Goal: Transaction & Acquisition: Purchase product/service

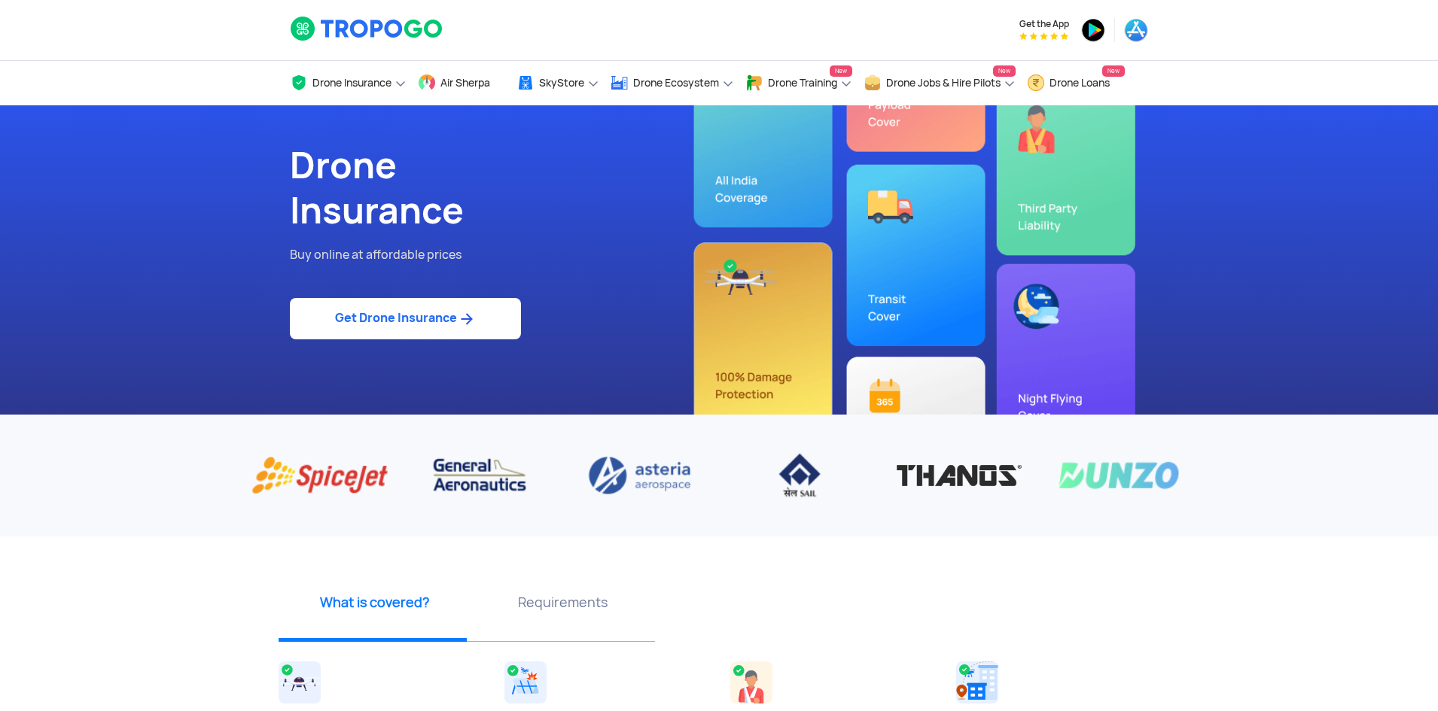
click at [406, 321] on link "Get Drone Insurance" at bounding box center [405, 318] width 231 height 41
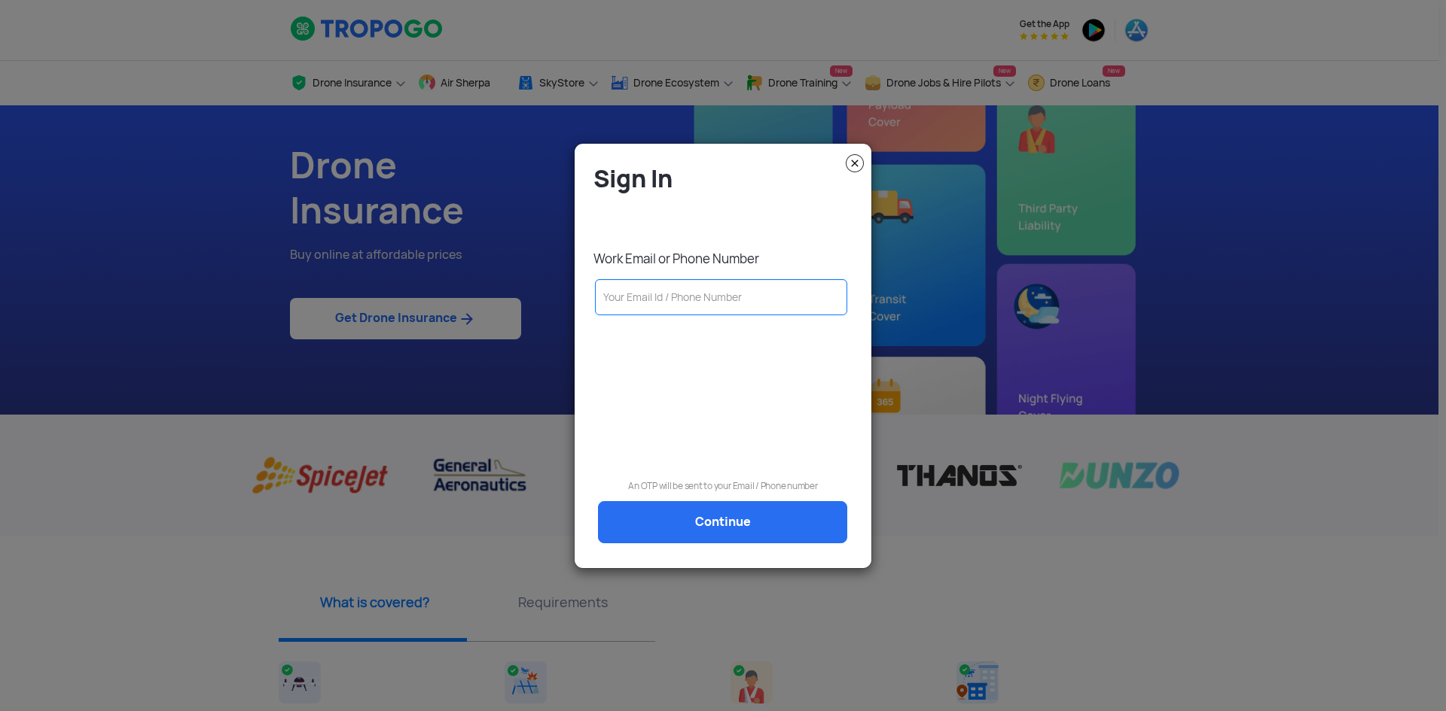
click at [857, 160] on img at bounding box center [854, 163] width 18 height 18
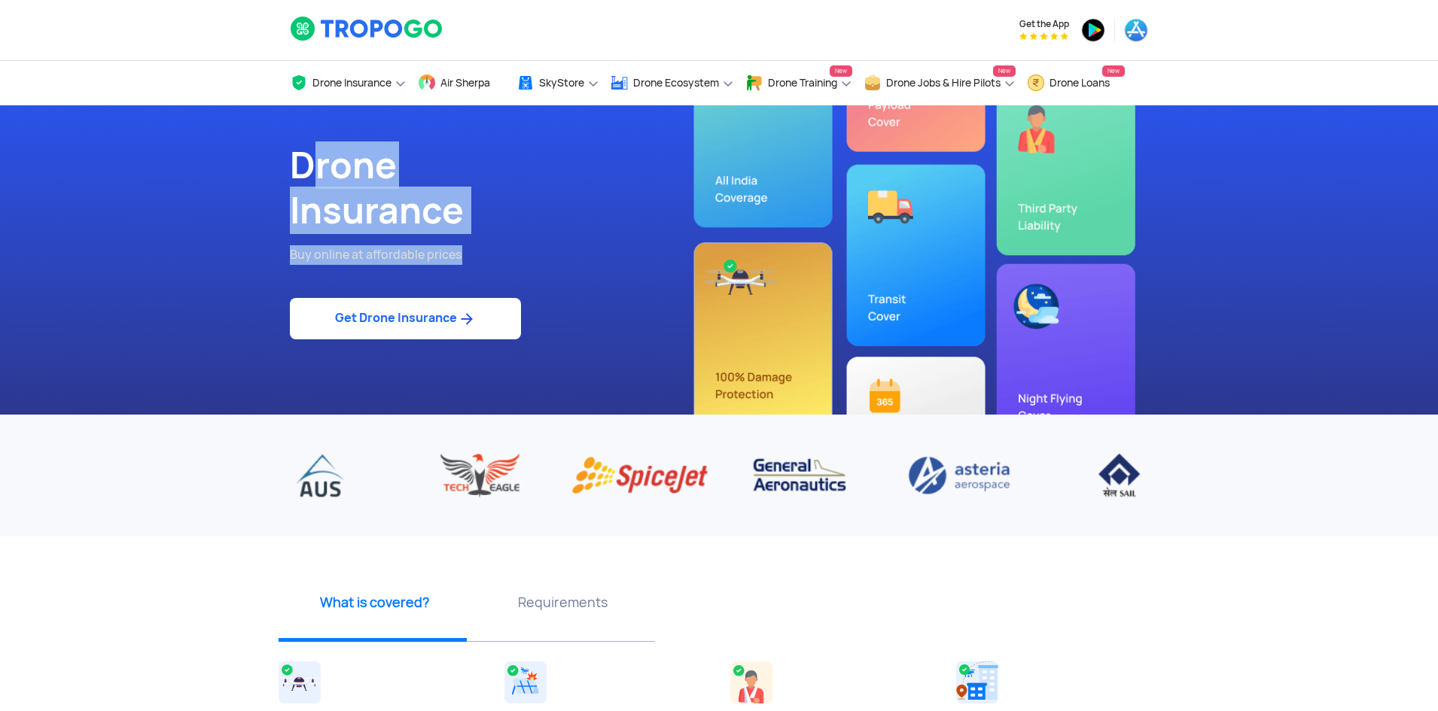
drag, startPoint x: 296, startPoint y: 166, endPoint x: 473, endPoint y: 210, distance: 182.2
click at [490, 260] on div "Drone Insurance Buy online at affordable prices Get Drone Insurance" at bounding box center [499, 259] width 440 height 309
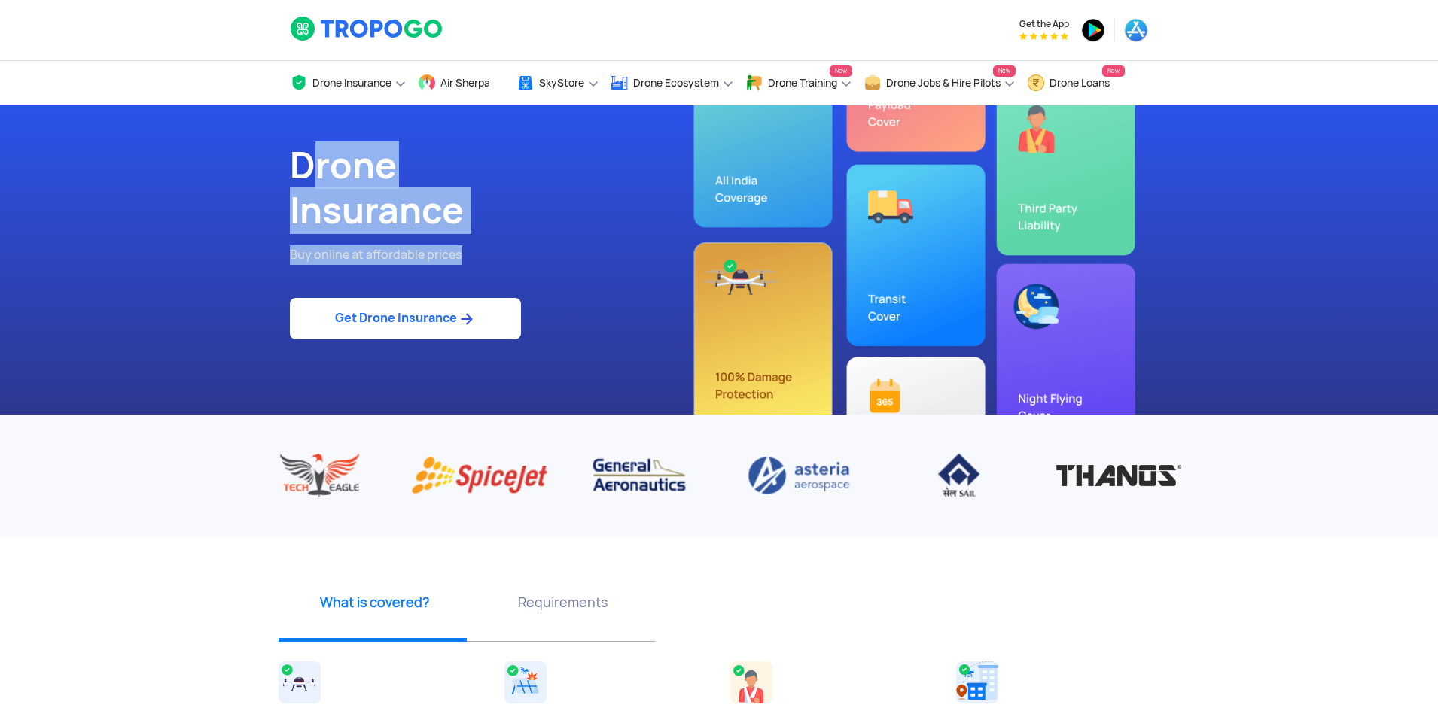
click at [324, 207] on h1 "Drone Insurance" at bounding box center [499, 188] width 418 height 90
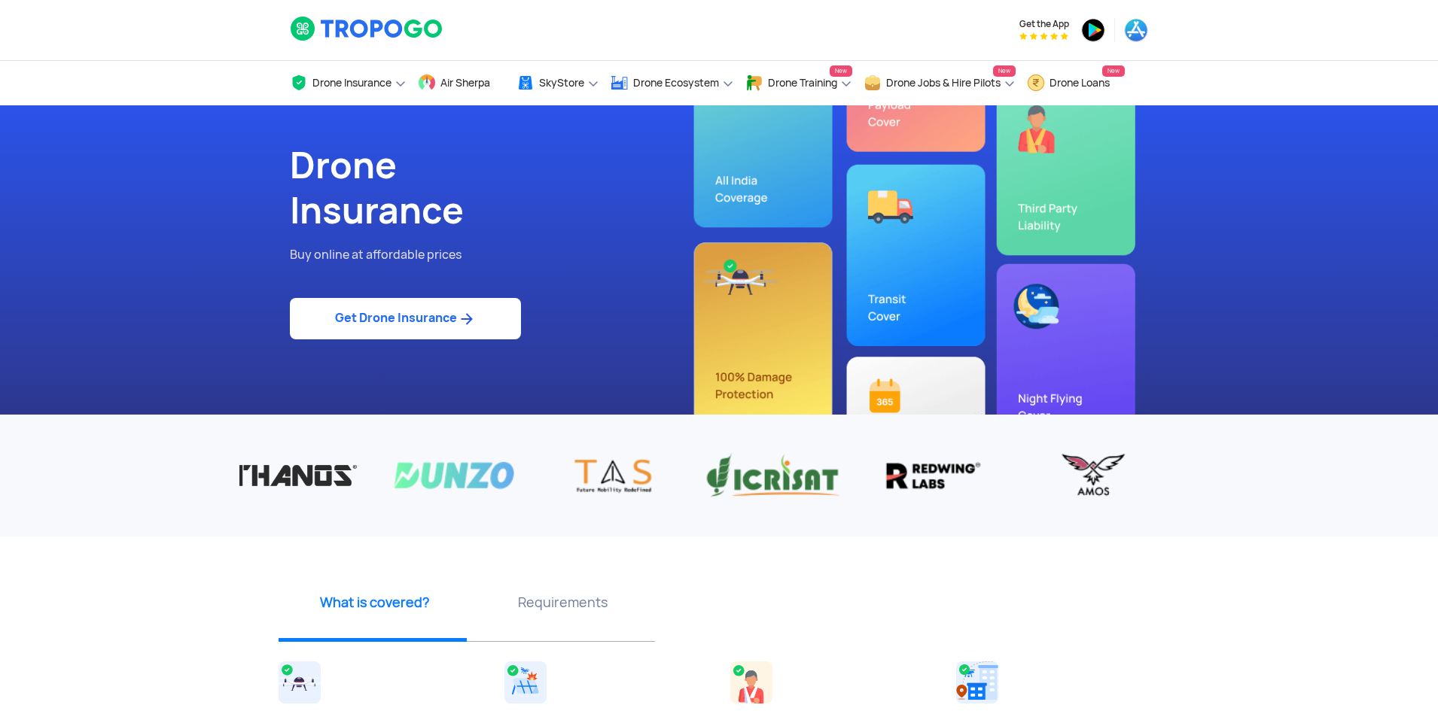
drag, startPoint x: 422, startPoint y: 480, endPoint x: 237, endPoint y: 483, distance: 185.2
click at [237, 483] on div "‹ ›" at bounding box center [719, 475] width 1438 height 47
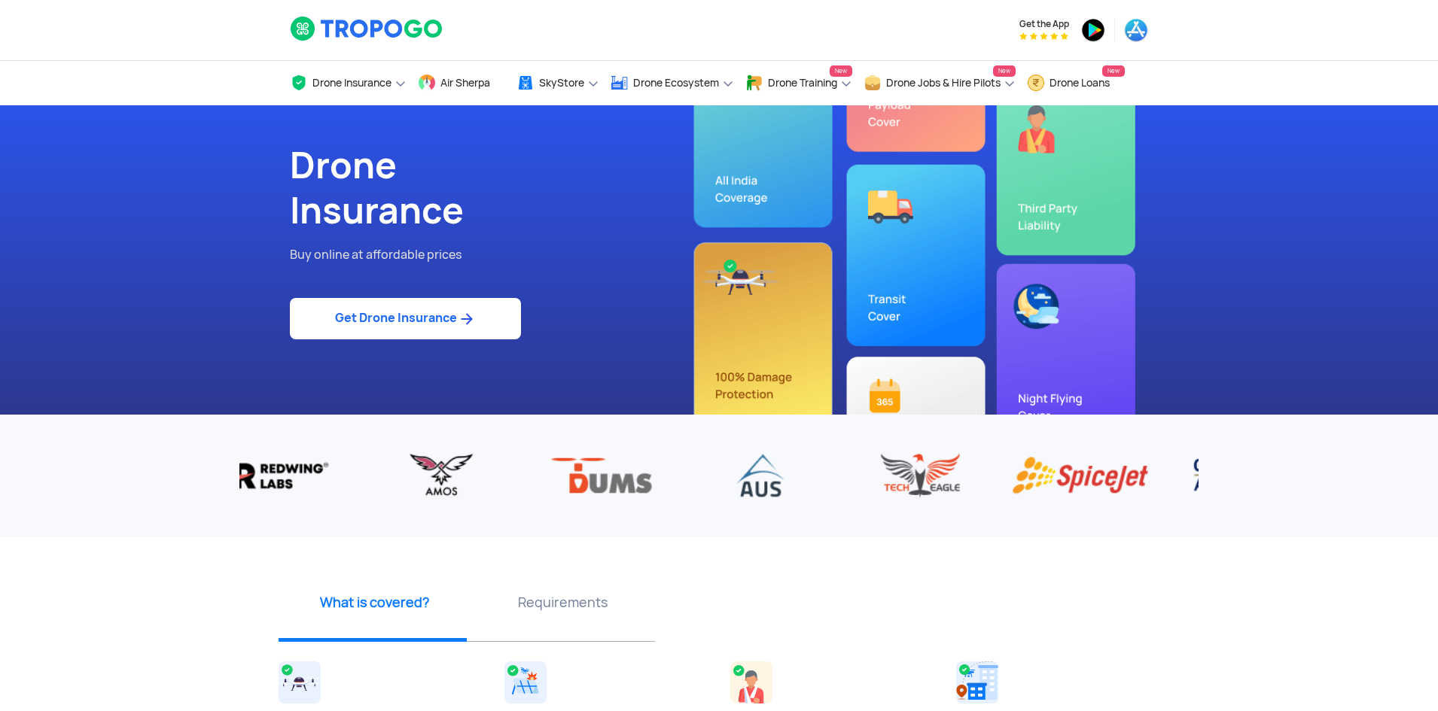
drag, startPoint x: 802, startPoint y: 477, endPoint x: 284, endPoint y: 475, distance: 518.0
click at [284, 475] on img at bounding box center [281, 475] width 137 height 47
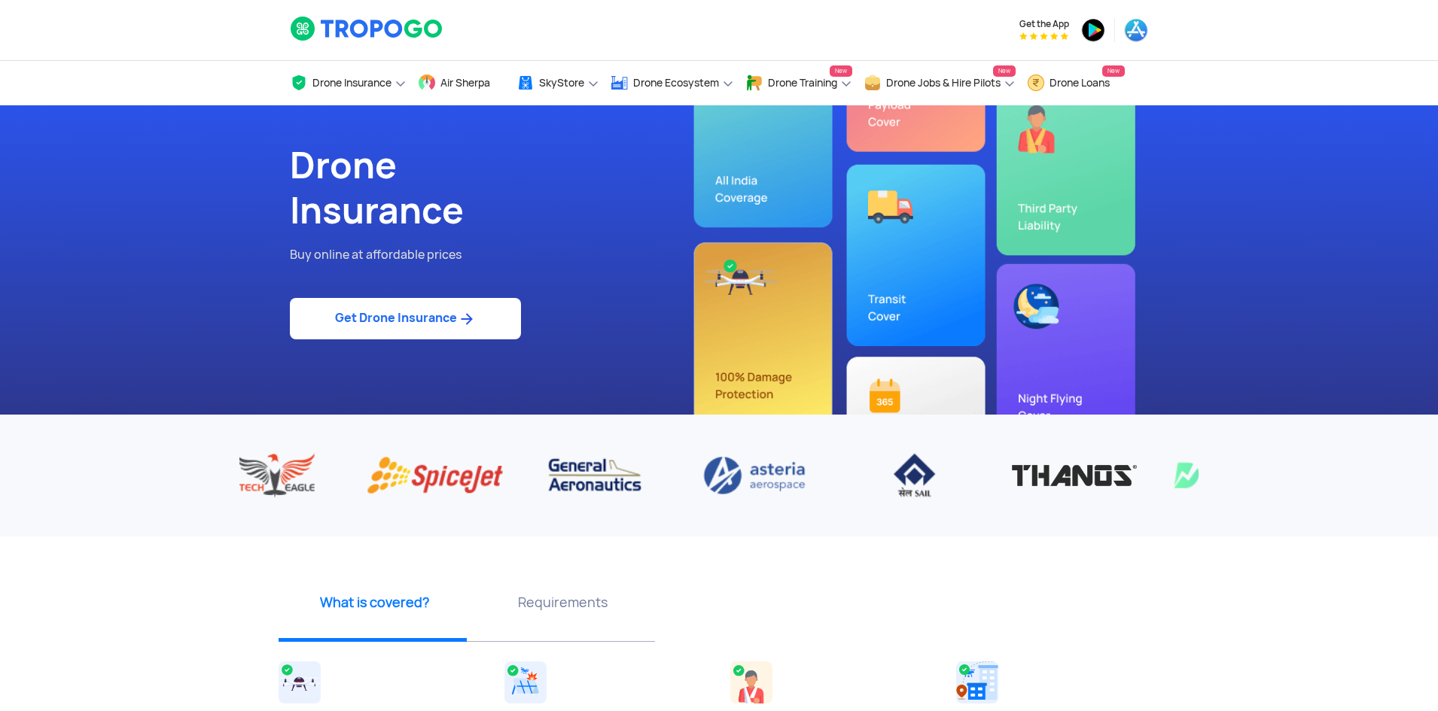
drag, startPoint x: 846, startPoint y: 471, endPoint x: 321, endPoint y: 470, distance: 524.8
click at [321, 470] on img at bounding box center [274, 475] width 137 height 47
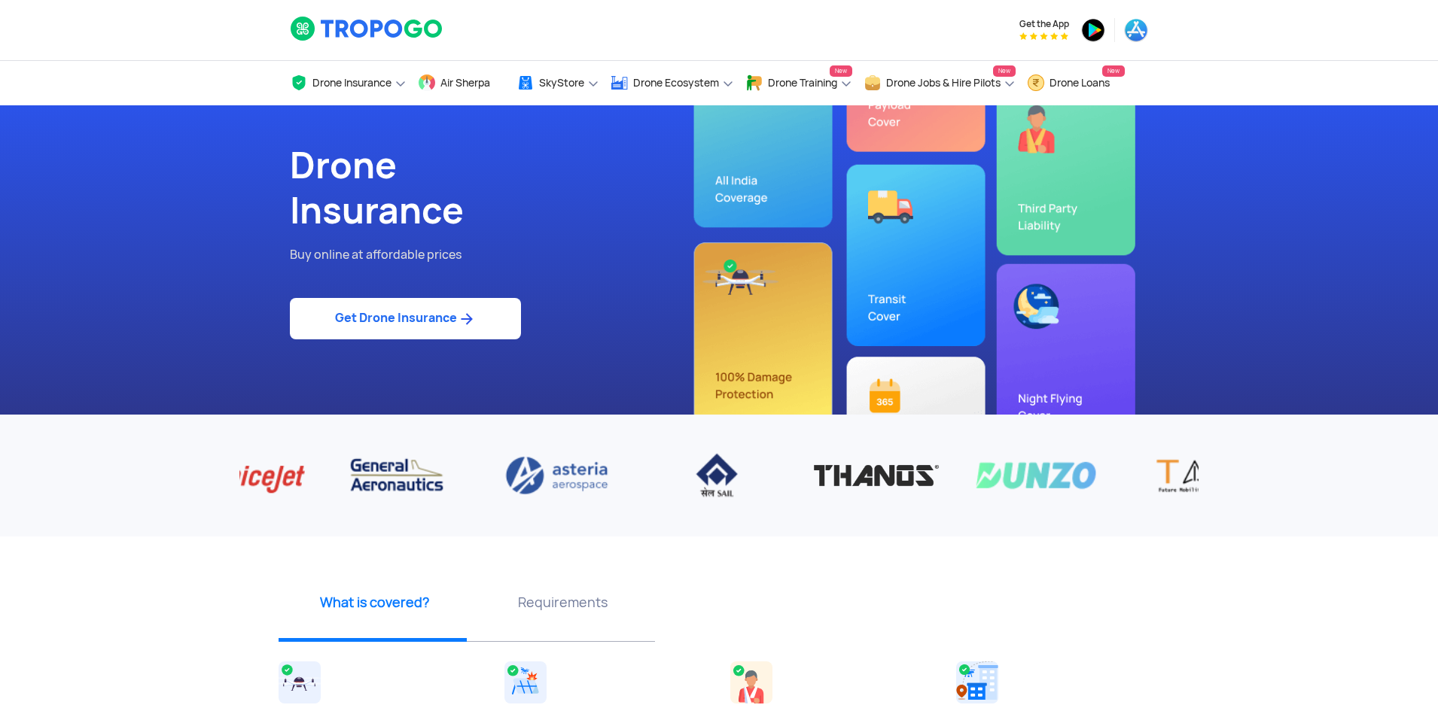
drag, startPoint x: 658, startPoint y: 480, endPoint x: 575, endPoint y: 481, distance: 82.8
click at [575, 481] on div at bounding box center [1196, 475] width 4314 height 47
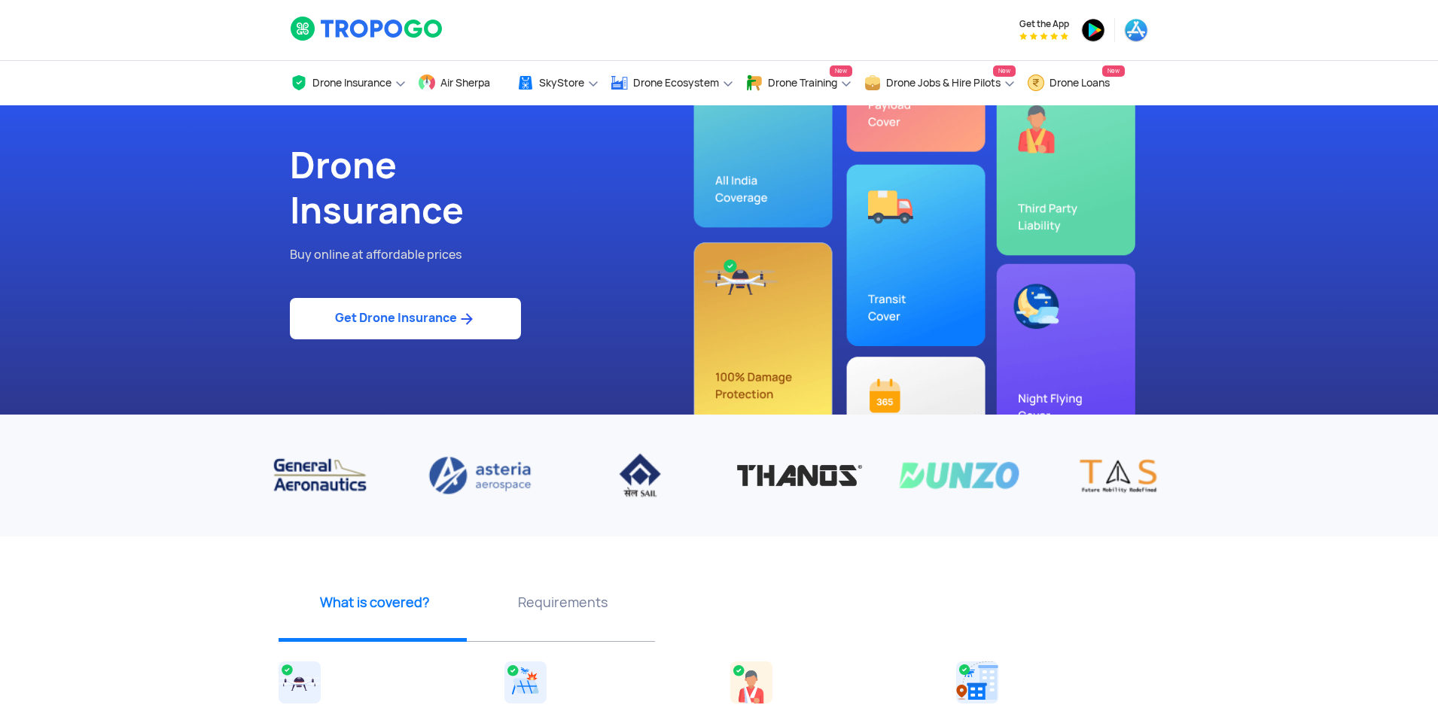
click at [489, 468] on img at bounding box center [479, 475] width 137 height 47
click at [493, 477] on img at bounding box center [479, 475] width 137 height 47
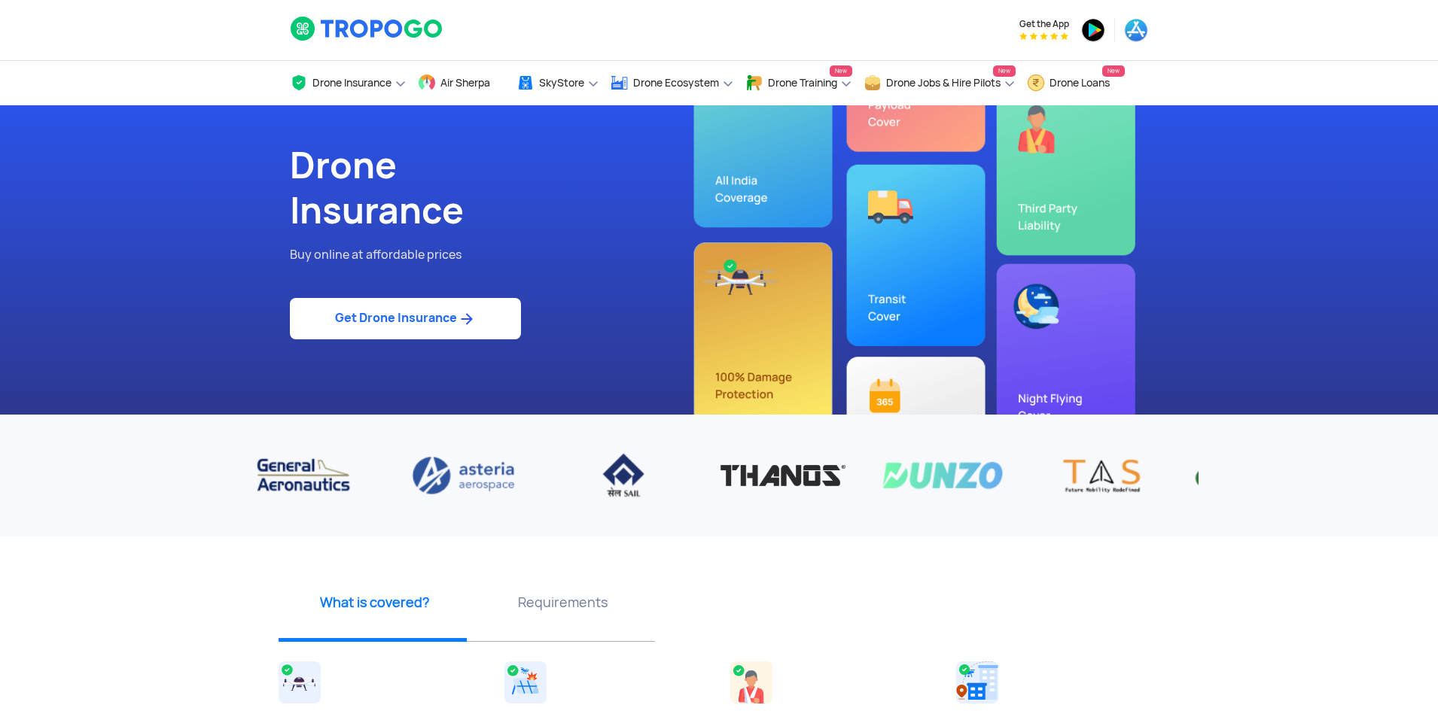
drag, startPoint x: 493, startPoint y: 477, endPoint x: 477, endPoint y: 486, distance: 19.2
click at [477, 486] on img at bounding box center [463, 475] width 137 height 47
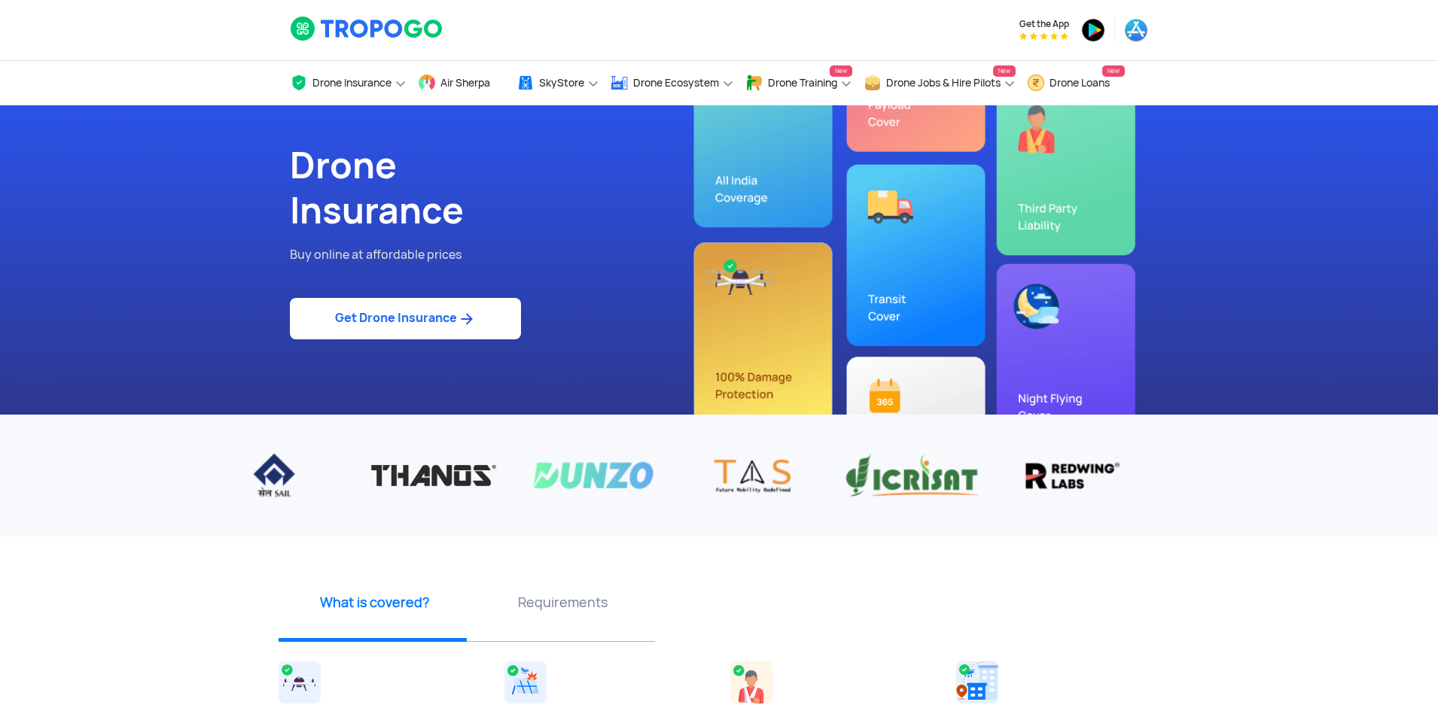
drag, startPoint x: 456, startPoint y: 468, endPoint x: 310, endPoint y: 463, distance: 146.1
click at [365, 463] on img at bounding box center [433, 475] width 137 height 47
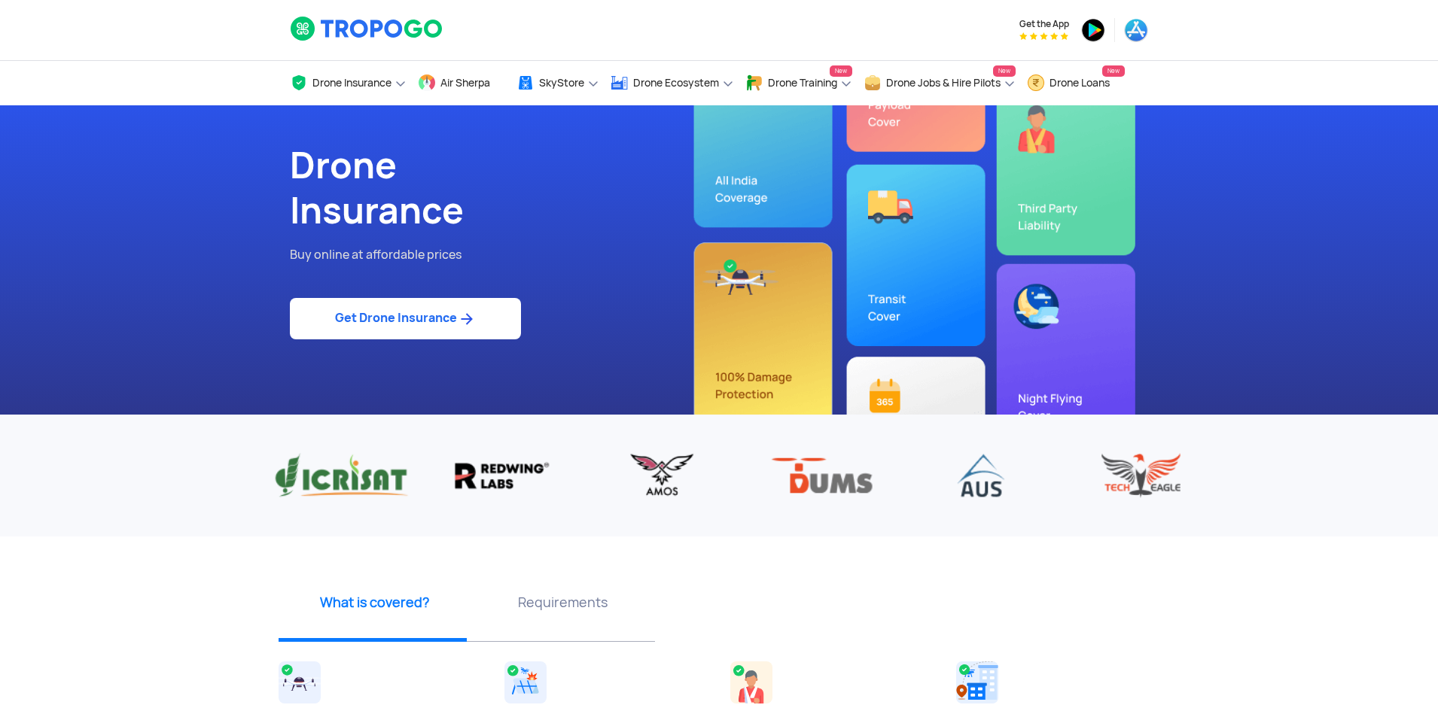
drag, startPoint x: 476, startPoint y: 474, endPoint x: 328, endPoint y: 462, distance: 148.1
click at [352, 463] on img at bounding box center [341, 475] width 137 height 47
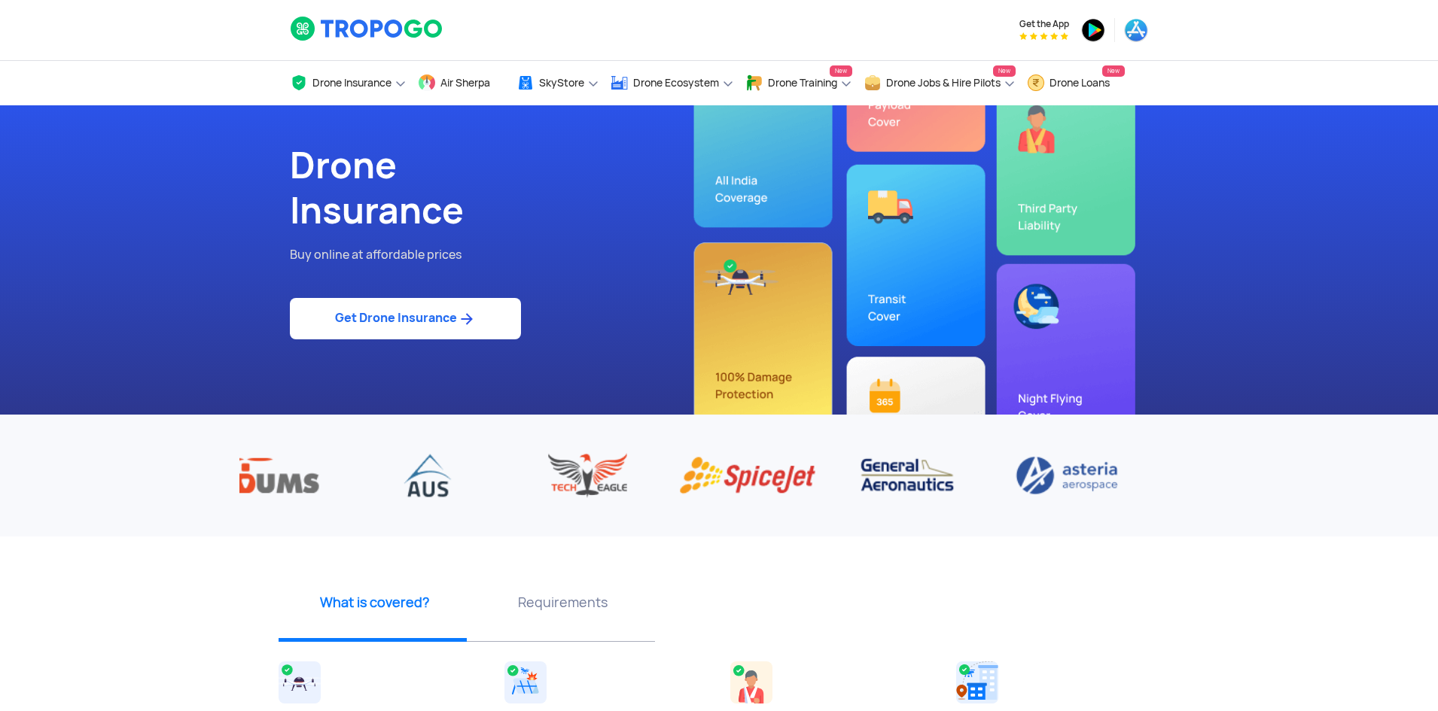
drag, startPoint x: 863, startPoint y: 480, endPoint x: 454, endPoint y: 459, distance: 409.4
click at [454, 459] on img at bounding box center [427, 475] width 137 height 47
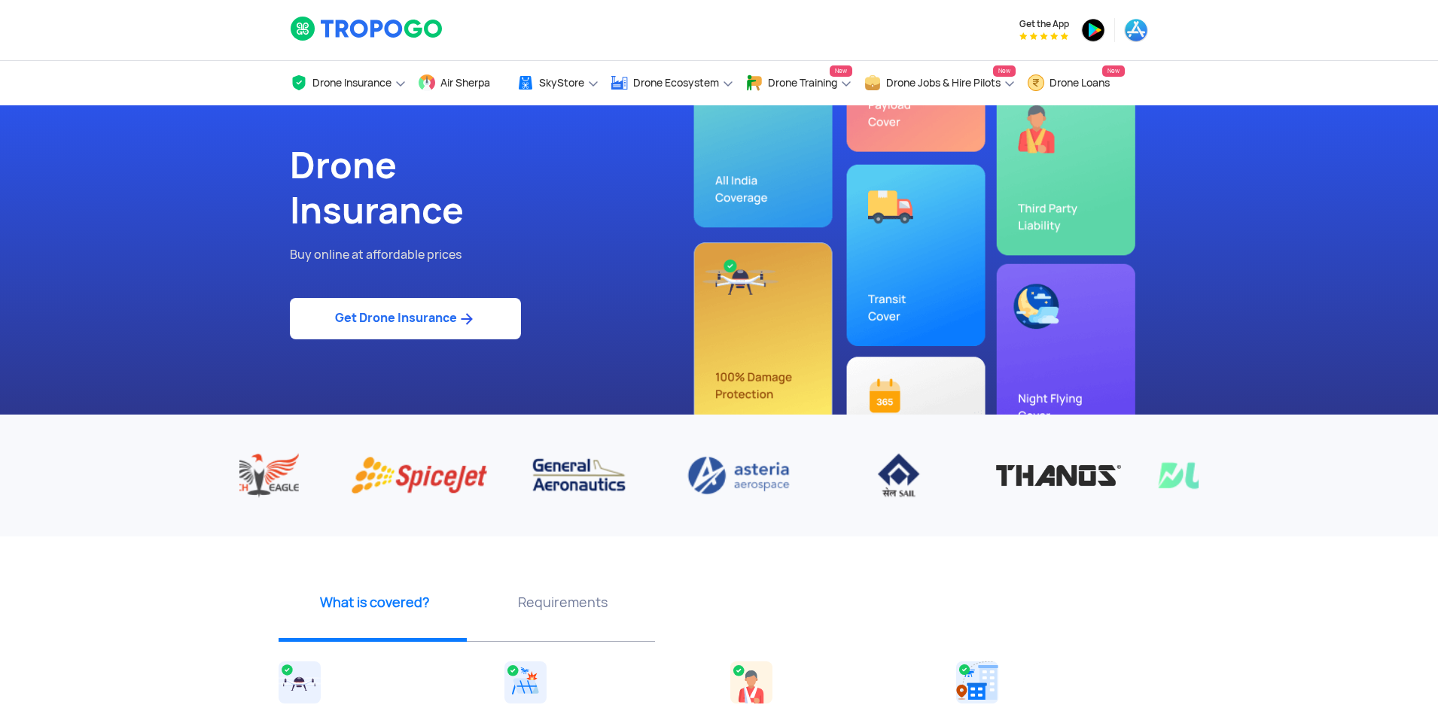
drag, startPoint x: 516, startPoint y: 468, endPoint x: 502, endPoint y: 467, distance: 14.3
click at [516, 468] on img at bounding box center [578, 475] width 137 height 47
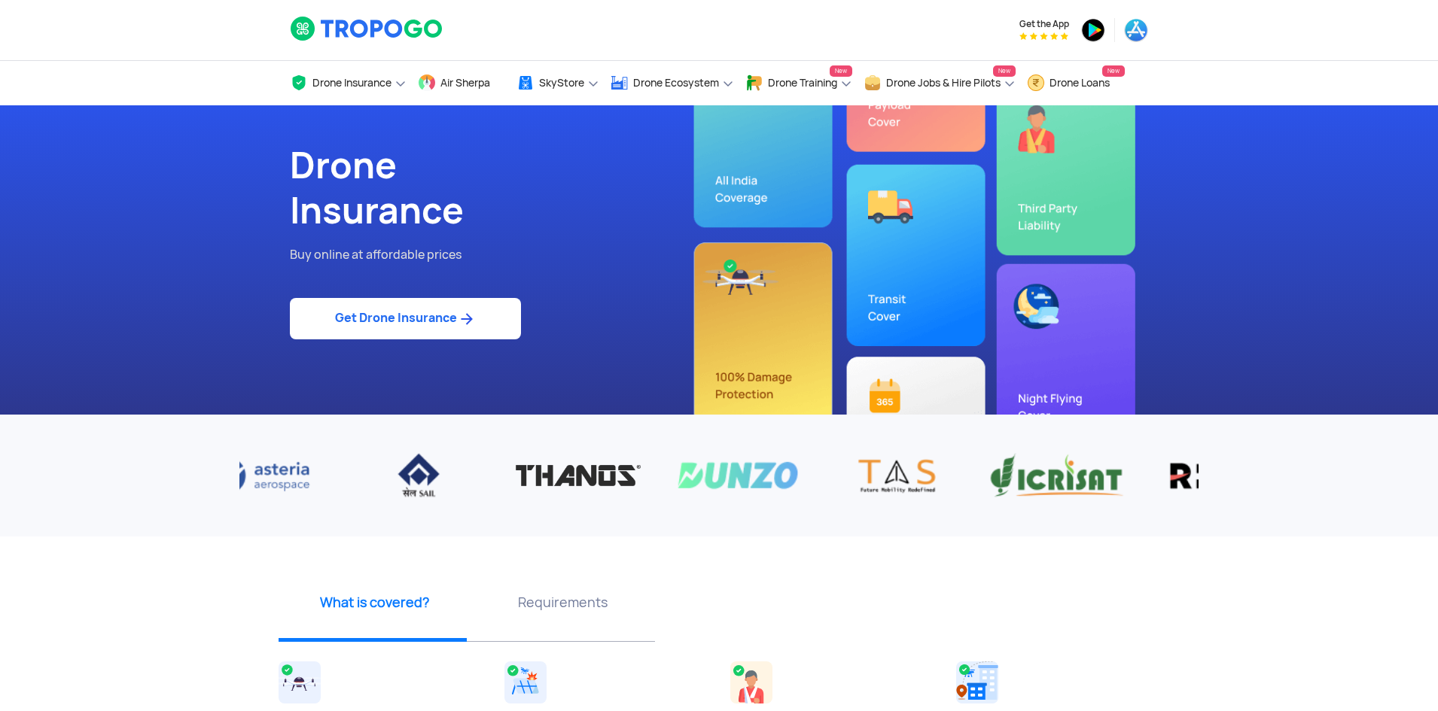
drag, startPoint x: 347, startPoint y: 470, endPoint x: 276, endPoint y: 457, distance: 72.7
click at [277, 457] on div at bounding box center [897, 475] width 4314 height 47
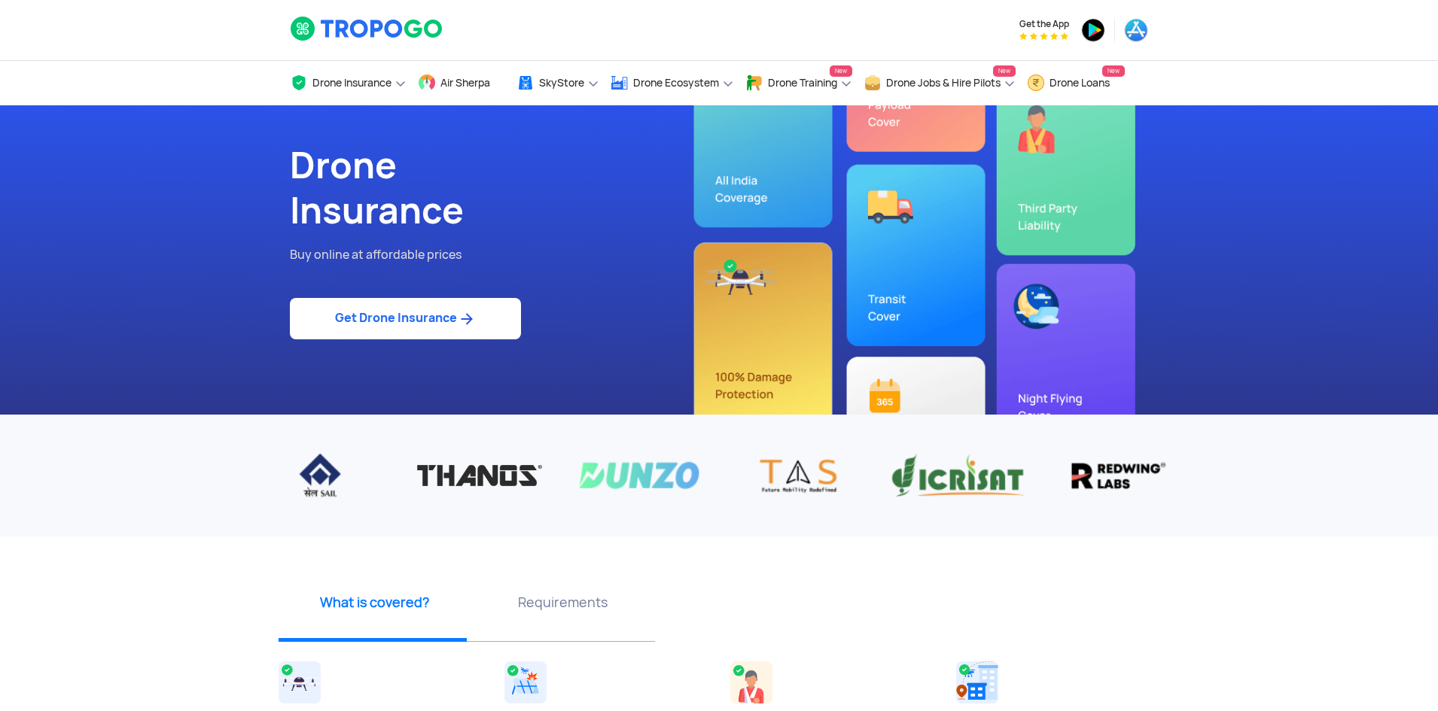
click at [224, 451] on div "‹ ›" at bounding box center [719, 476] width 1438 height 122
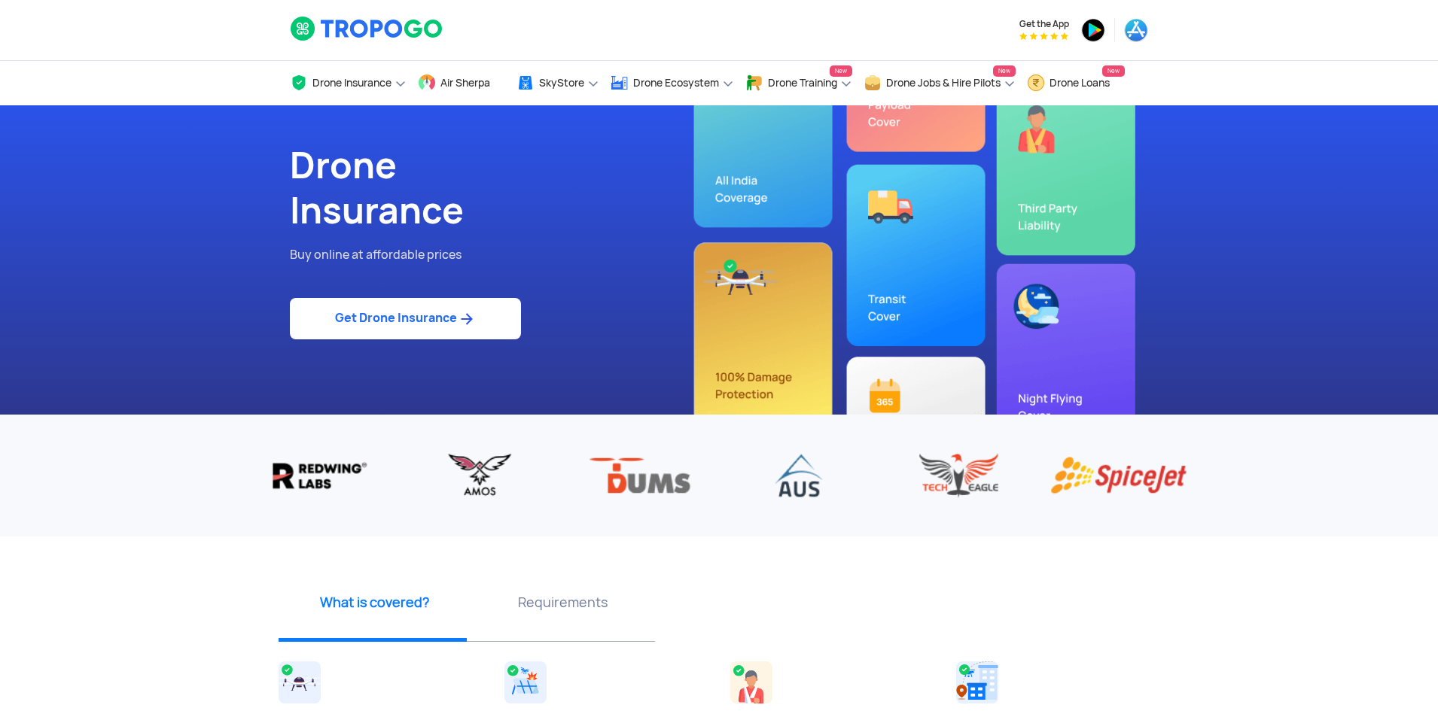
click at [890, 471] on img at bounding box center [958, 475] width 137 height 47
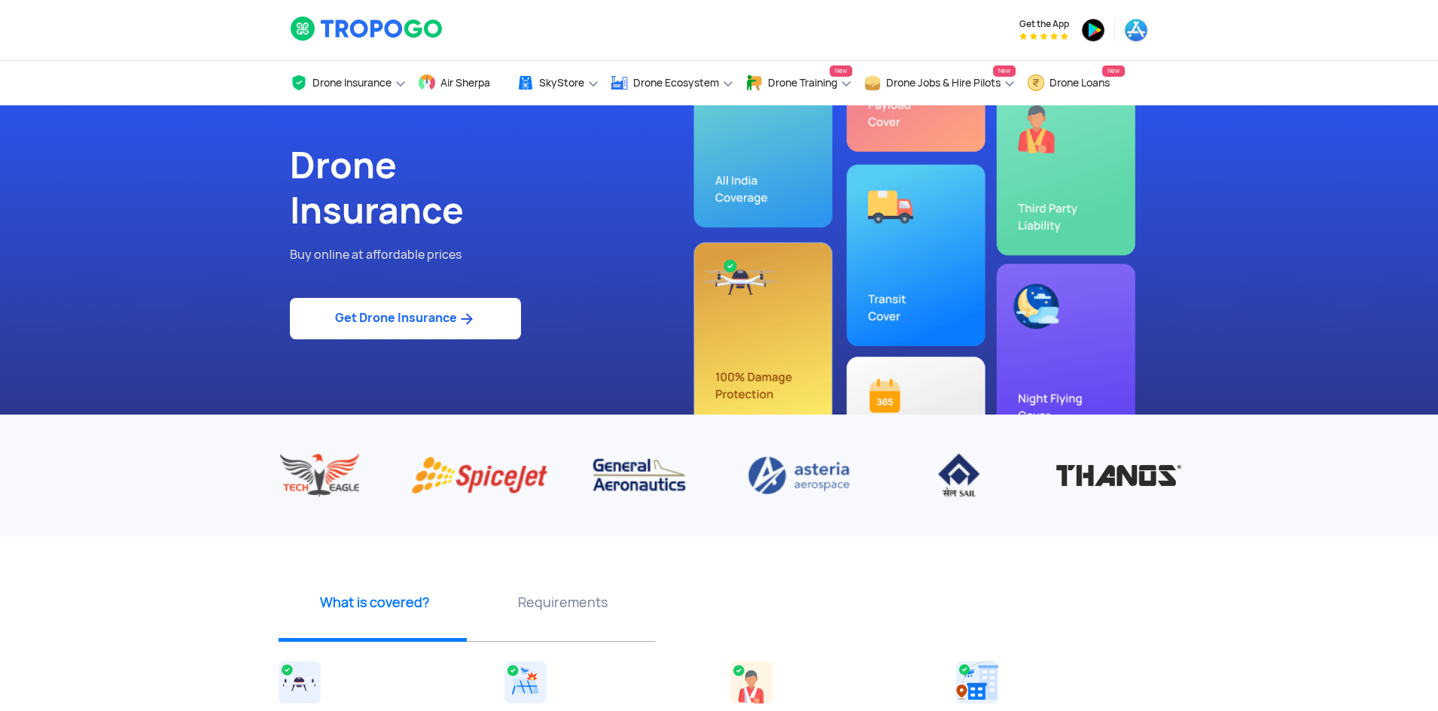
click at [408, 503] on div "‹ ›" at bounding box center [719, 476] width 1438 height 122
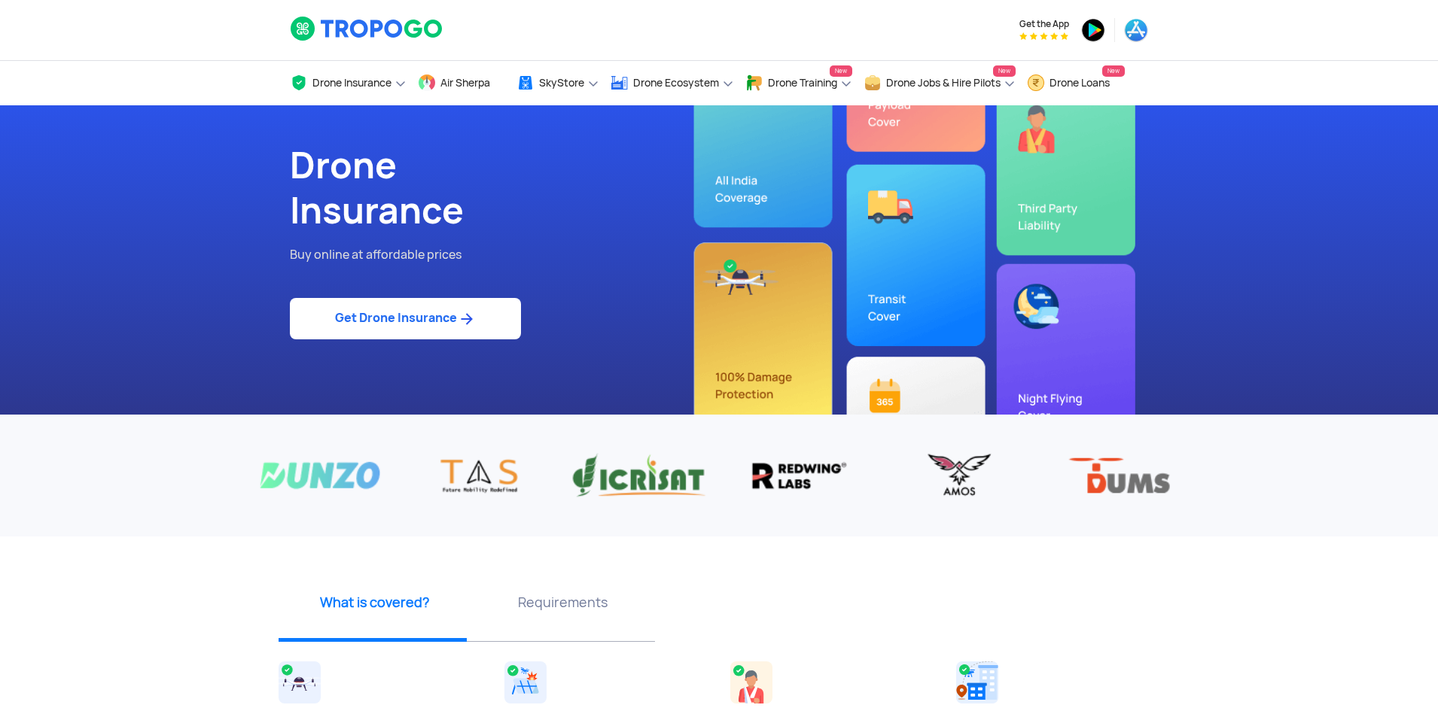
click at [441, 321] on link "Get Drone Insurance" at bounding box center [405, 318] width 231 height 41
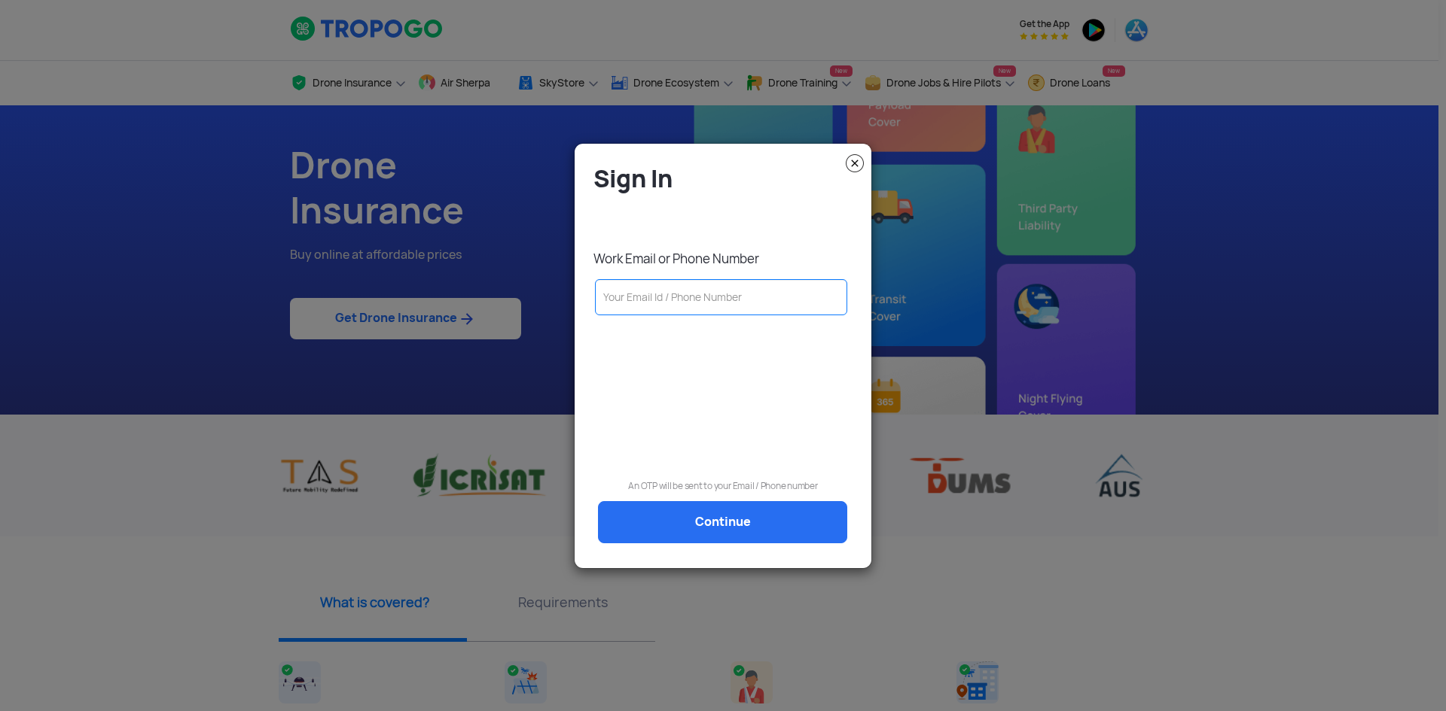
click at [683, 297] on input "text" at bounding box center [721, 297] width 252 height 36
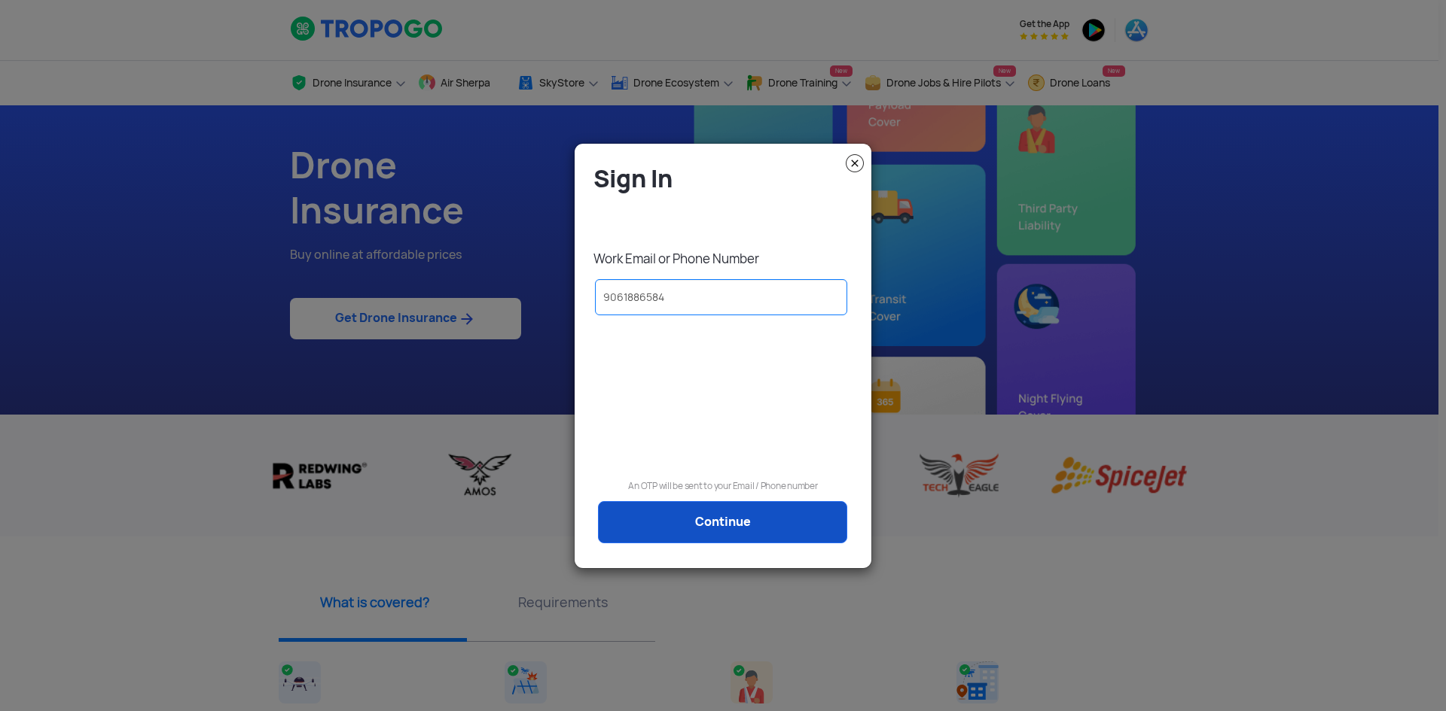
type input "9061886584"
click at [835, 532] on link "Continue" at bounding box center [722, 522] width 249 height 42
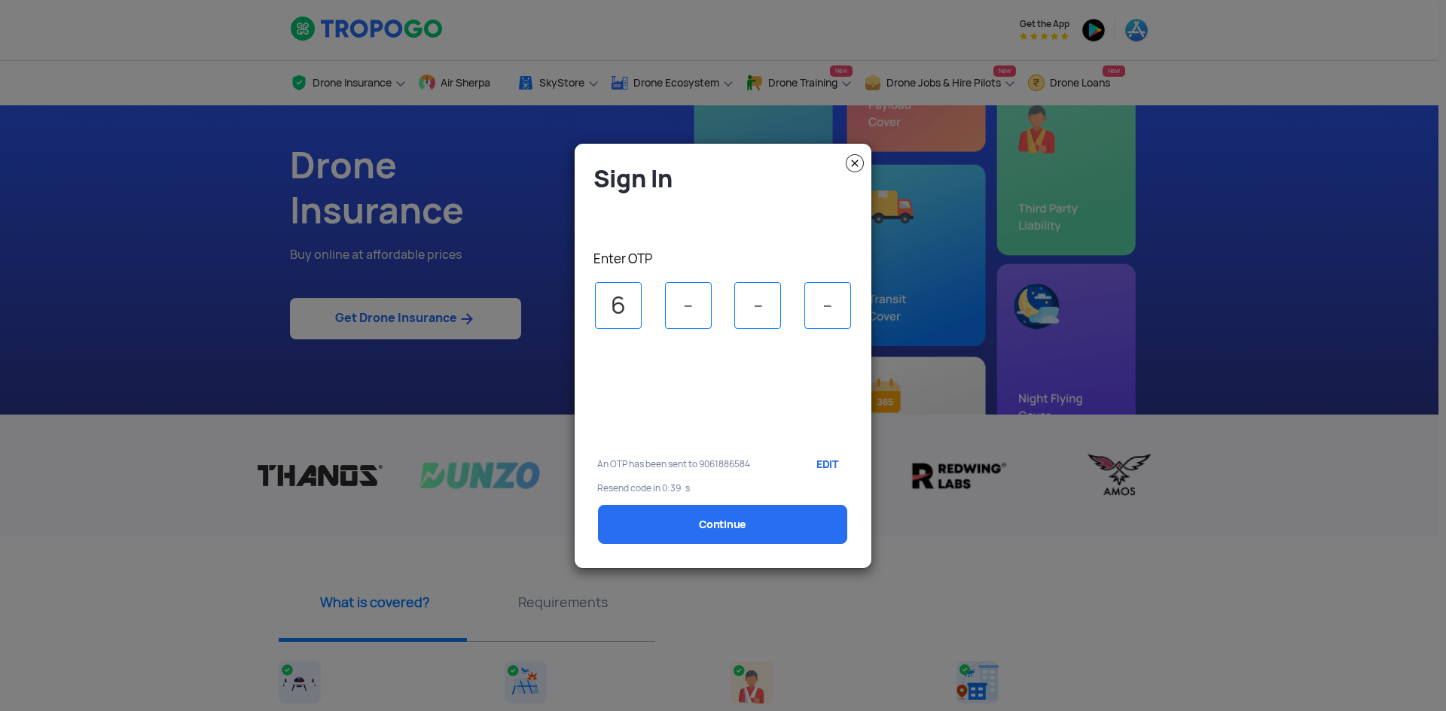
type input "6"
type input "5"
type input "2"
type input "7"
select select "1000000"
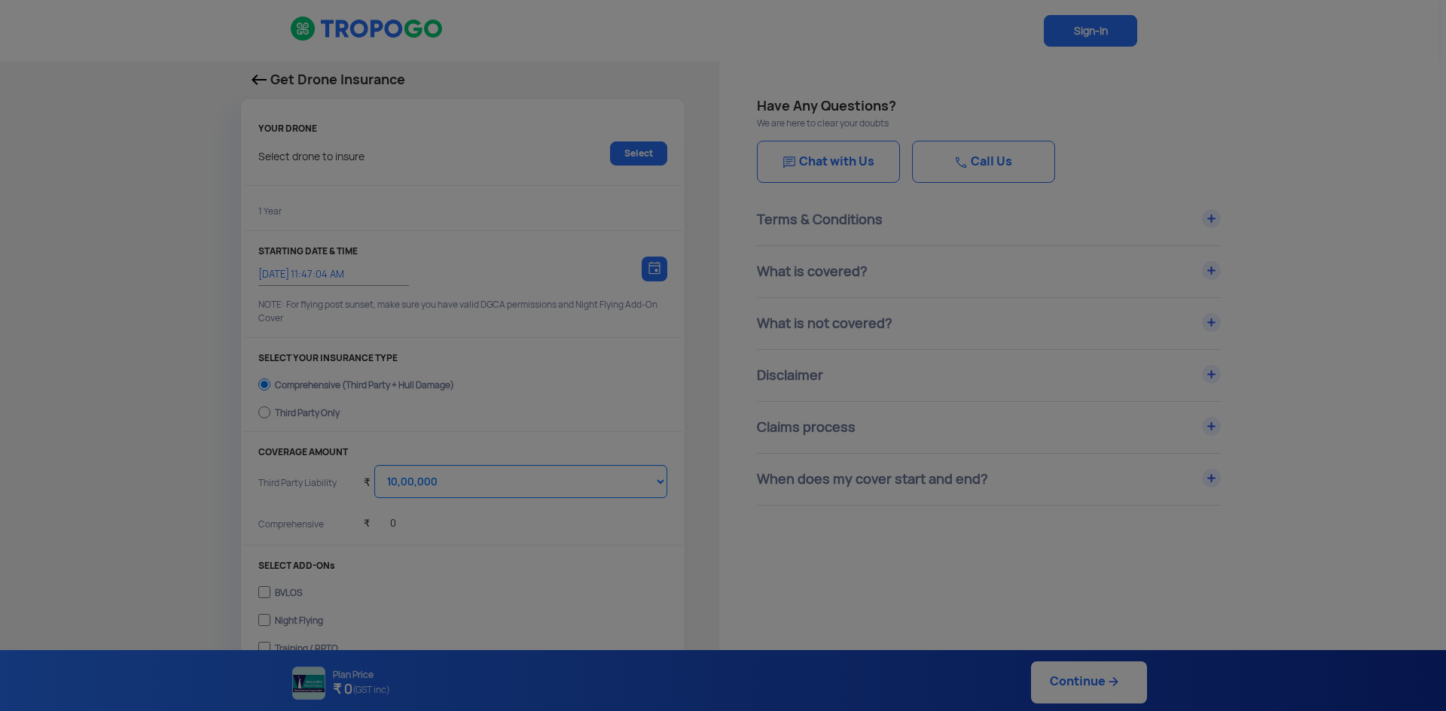
type input "[DATE] 11:57:00 AM"
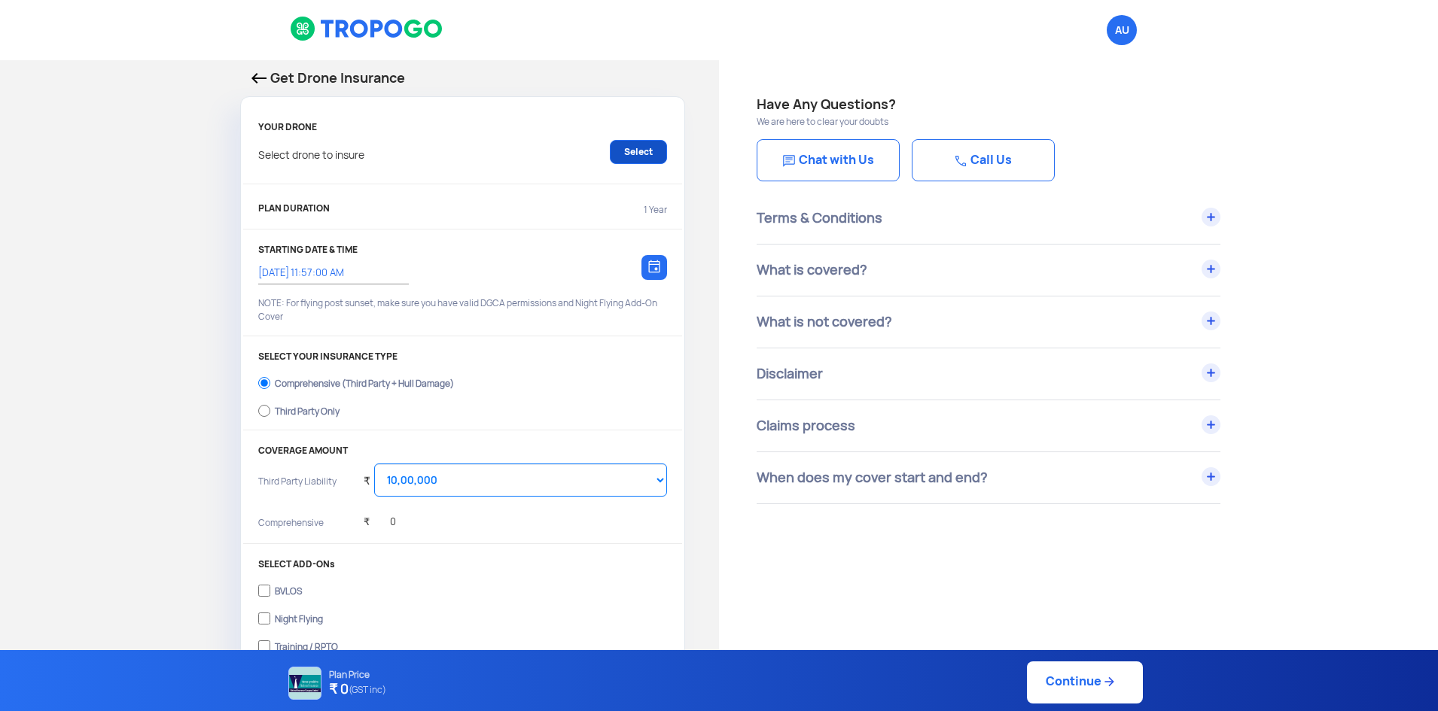
click at [638, 153] on link "Select" at bounding box center [638, 152] width 57 height 24
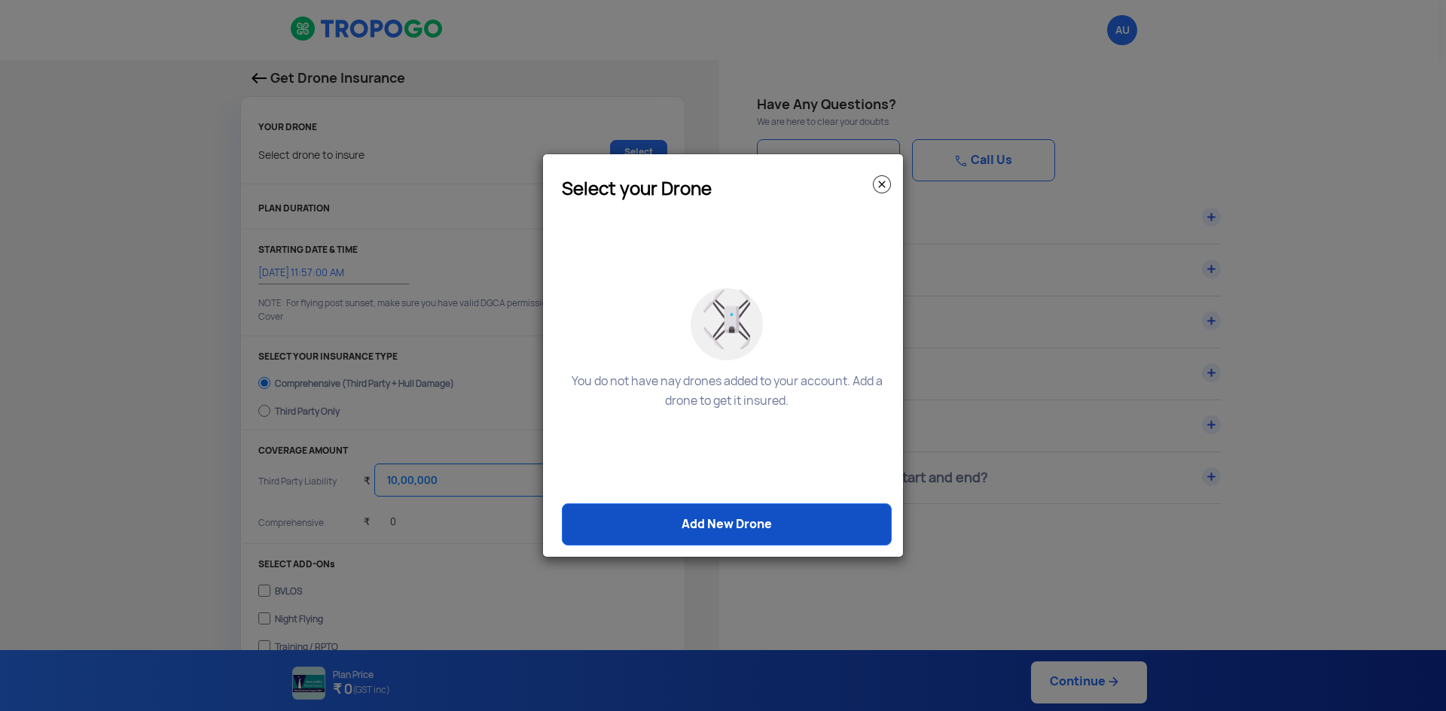
click at [725, 522] on link "Add New Drone" at bounding box center [727, 525] width 330 height 42
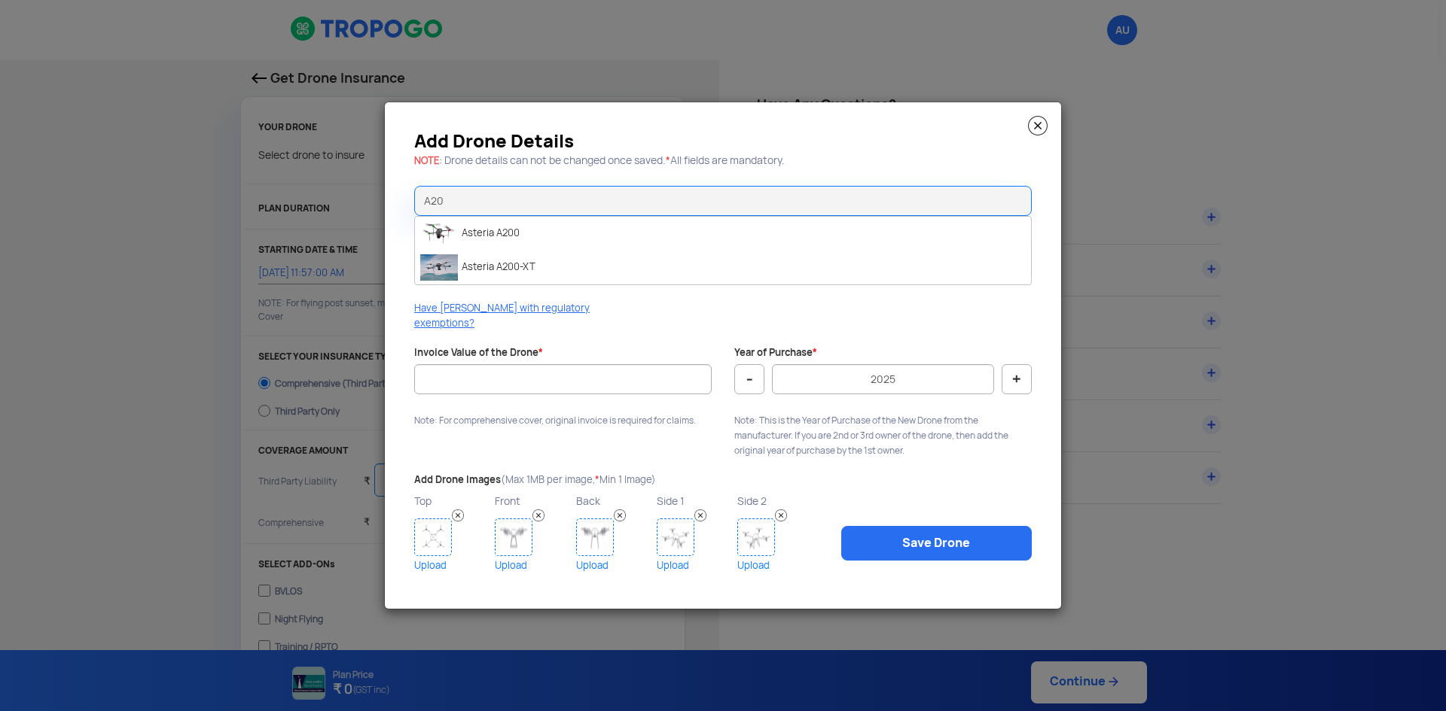
click at [537, 274] on li "Asteria A200-XT" at bounding box center [723, 268] width 616 height 34
type input "Asteria A200-XT"
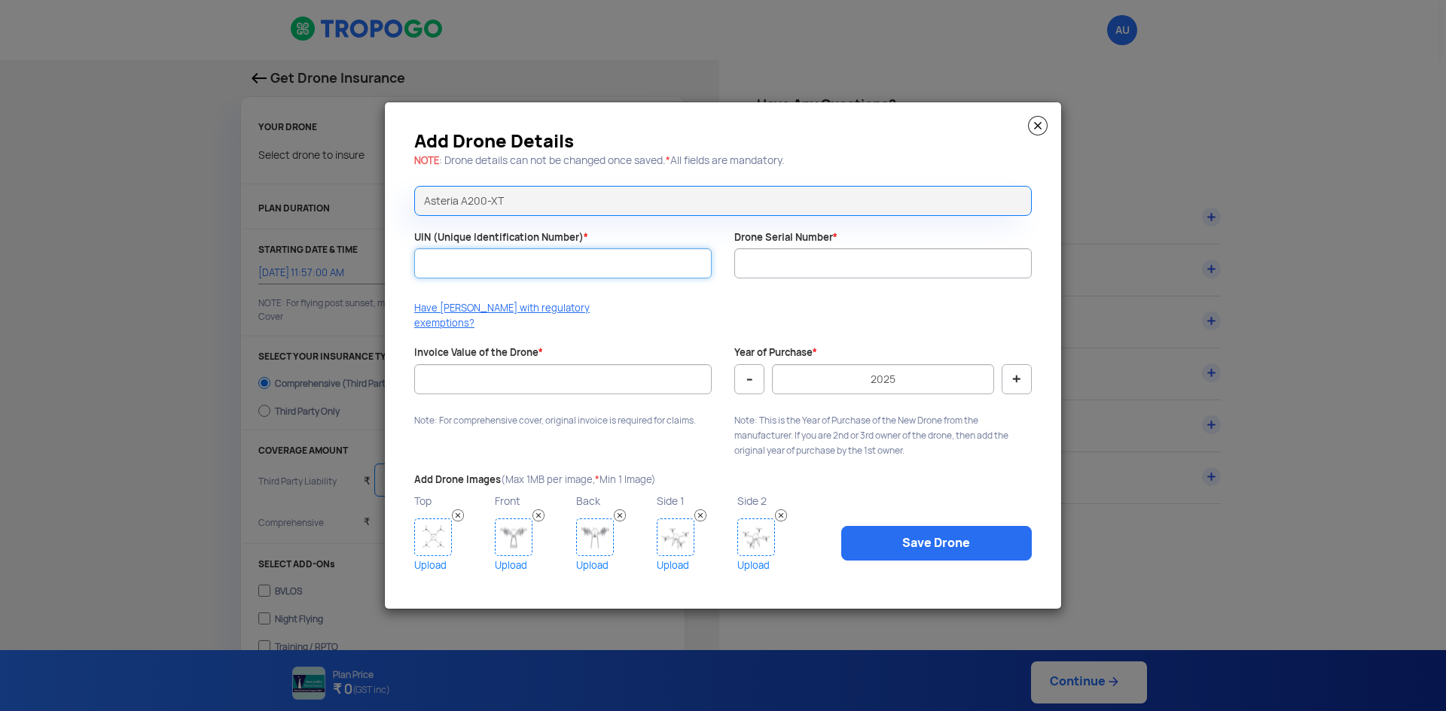
click at [537, 274] on input "UIN (Unique Identification Number) *" at bounding box center [562, 263] width 297 height 30
click at [715, 139] on div "Add Drone Details NOTE : Drone details can not be changed once saved. * All fie…" at bounding box center [723, 146] width 640 height 53
drag, startPoint x: 417, startPoint y: 150, endPoint x: 590, endPoint y: 145, distance: 172.5
click at [590, 145] on h3 "Add Drone Details" at bounding box center [722, 142] width 617 height 12
click at [591, 129] on div "Add Drone Details NOTE : Drone details can not be changed once saved. * All fie…" at bounding box center [723, 146] width 640 height 53
